Goal: Transaction & Acquisition: Obtain resource

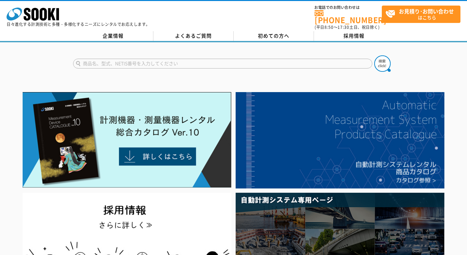
click at [106, 59] on input "text" at bounding box center [222, 64] width 299 height 10
type input "BONX"
click at [374, 55] on button at bounding box center [382, 63] width 16 height 16
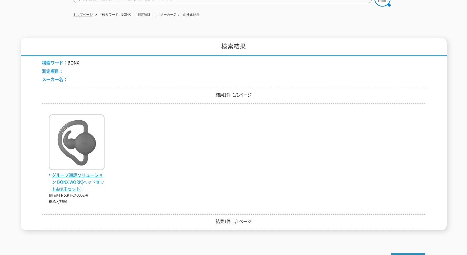
scroll to position [66, 0]
click at [69, 172] on span "グループ通話ソリューション BONX WORK(ヘッドセット&端末セット)" at bounding box center [77, 181] width 56 height 20
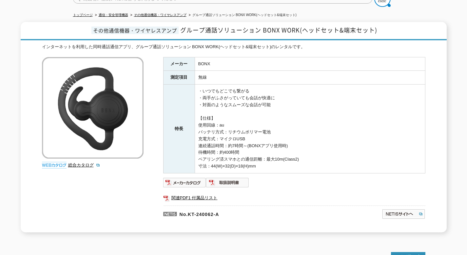
scroll to position [66, 0]
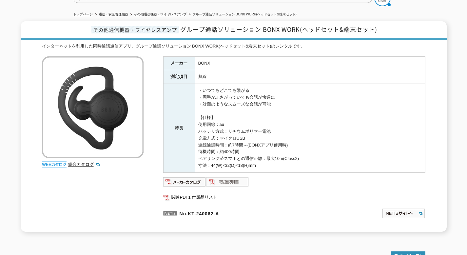
click at [236, 179] on img at bounding box center [227, 182] width 43 height 10
click at [181, 177] on img at bounding box center [184, 182] width 43 height 10
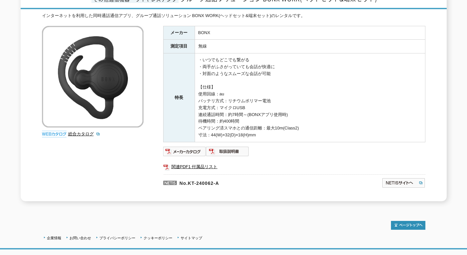
scroll to position [98, 0]
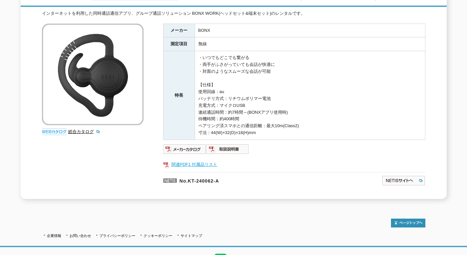
click at [184, 160] on link "関連PDF1 付属品リスト" at bounding box center [294, 164] width 262 height 9
